Goal: Task Accomplishment & Management: Manage account settings

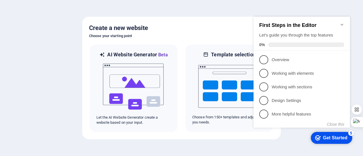
click at [182, 8] on div at bounding box center [181, 78] width 363 height 156
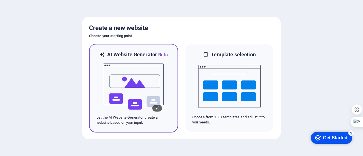
click at [163, 103] on img at bounding box center [133, 86] width 62 height 57
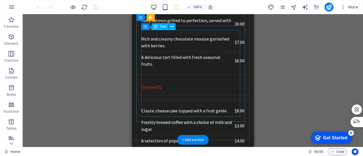
scroll to position [1624, 0]
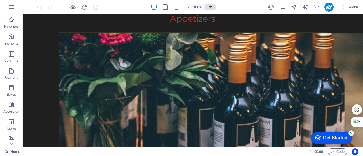
scroll to position [1588, 0]
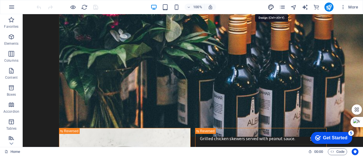
click at [287, 142] on icon "design" at bounding box center [293, 148] width 12 height 12
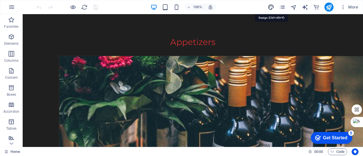
select select "px"
select select "200"
select select "px"
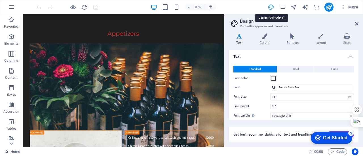
scroll to position [1626, 0]
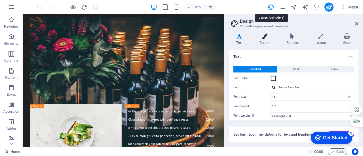
click at [266, 37] on icon at bounding box center [264, 36] width 25 height 6
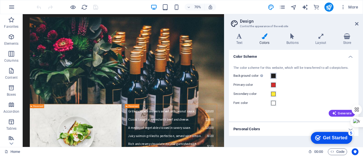
click at [273, 75] on span at bounding box center [273, 76] width 5 height 5
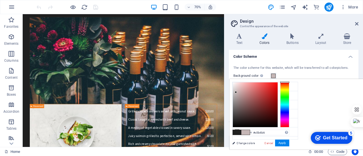
click at [277, 92] on div at bounding box center [255, 104] width 45 height 45
click at [277, 86] on div at bounding box center [255, 104] width 45 height 45
click at [235, 121] on icon at bounding box center [237, 123] width 4 height 4
type input "#cacccb"
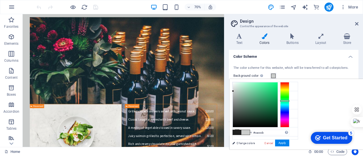
click at [265, 42] on h4 "Colors" at bounding box center [265, 39] width 27 height 12
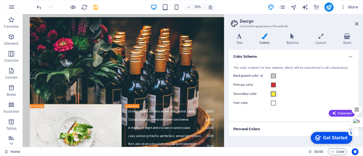
click at [273, 93] on span at bounding box center [273, 94] width 5 height 5
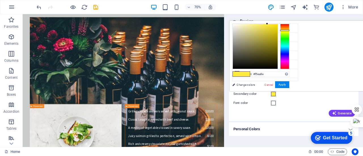
click at [277, 25] on div at bounding box center [255, 46] width 45 height 45
click at [277, 27] on div at bounding box center [255, 46] width 45 height 45
click at [277, 24] on div at bounding box center [255, 46] width 45 height 45
click at [254, 24] on div at bounding box center [253, 25] width 2 height 2
type input "#ebdf73"
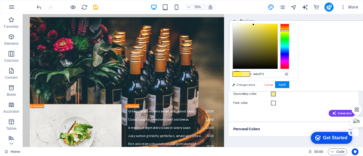
click at [277, 27] on div at bounding box center [255, 46] width 45 height 45
click at [289, 84] on button "Apply" at bounding box center [282, 84] width 14 height 7
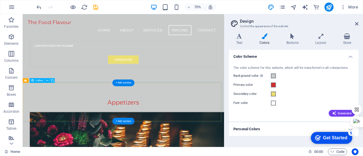
scroll to position [1427, 0]
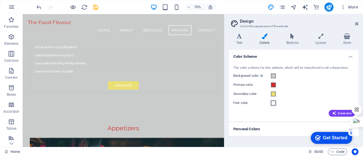
click at [273, 103] on span at bounding box center [273, 103] width 5 height 5
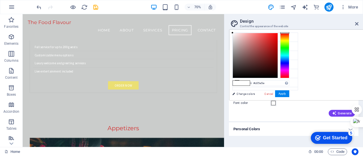
click at [277, 44] on div at bounding box center [255, 55] width 45 height 45
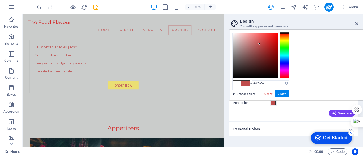
type input "#c04d4d"
click at [292, 90] on div "#c04d4d Supported formats #0852ed rgb(8, 82, 237) rgba(8, 82, 237, 90%) hsv(221…" at bounding box center [260, 106] width 63 height 152
click at [289, 92] on button "Apply" at bounding box center [282, 93] width 14 height 7
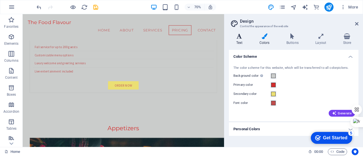
click at [243, 38] on icon at bounding box center [239, 36] width 21 height 6
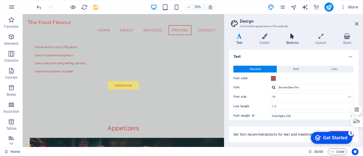
click at [297, 44] on h4 "Buttons" at bounding box center [293, 39] width 29 height 12
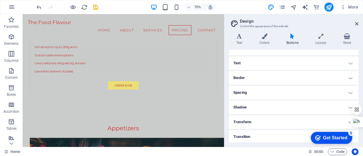
scroll to position [41, 0]
click at [324, 39] on h4 "Layout" at bounding box center [321, 39] width 27 height 12
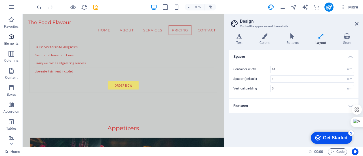
click at [9, 40] on icon "button" at bounding box center [11, 36] width 7 height 7
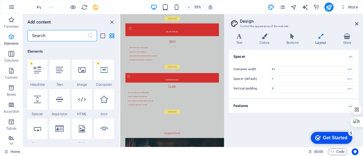
scroll to position [60, 0]
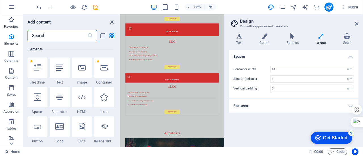
click at [10, 26] on p "Favorites" at bounding box center [11, 26] width 14 height 5
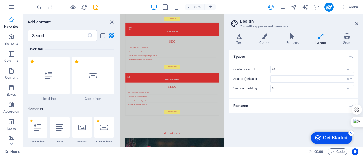
scroll to position [0, 0]
click at [358, 23] on aside "Design Control the appearance of the website Variants Text Colors Buttons Layou…" at bounding box center [293, 80] width 139 height 133
drag, startPoint x: 356, startPoint y: 24, endPoint x: 277, endPoint y: 12, distance: 79.7
click at [356, 24] on icon at bounding box center [356, 24] width 3 height 5
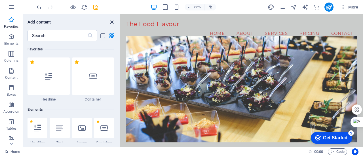
drag, startPoint x: 114, startPoint y: 20, endPoint x: 89, endPoint y: 60, distance: 47.3
click at [114, 20] on icon "close panel" at bounding box center [112, 22] width 7 height 7
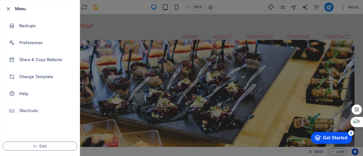
click at [330, 14] on div at bounding box center [181, 78] width 363 height 156
